Goal: Information Seeking & Learning: Learn about a topic

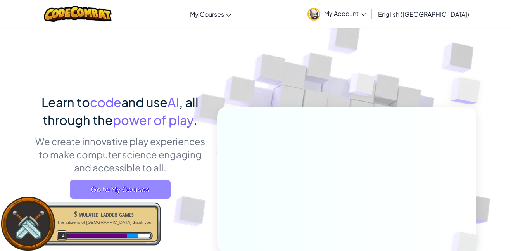
click at [105, 196] on span "Go to My Courses" at bounding box center [120, 189] width 101 height 19
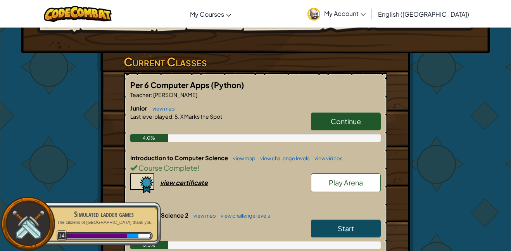
scroll to position [108, 0]
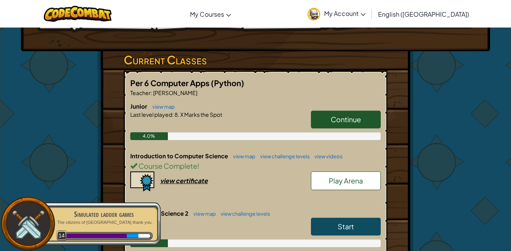
click at [347, 184] on span "Play Arena" at bounding box center [346, 180] width 34 height 9
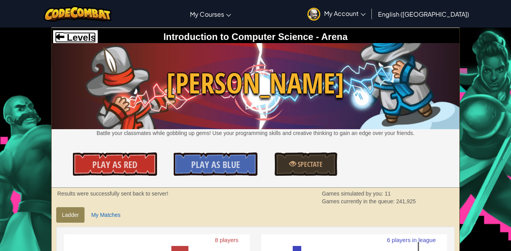
click at [61, 37] on span at bounding box center [59, 36] width 9 height 9
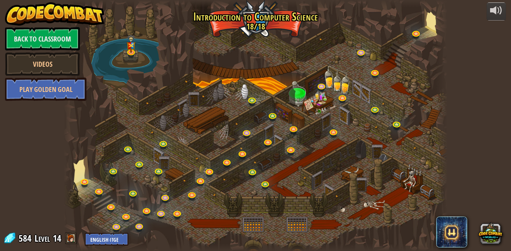
click at [120, 25] on div at bounding box center [256, 125] width 384 height 251
